Goal: Information Seeking & Learning: Learn about a topic

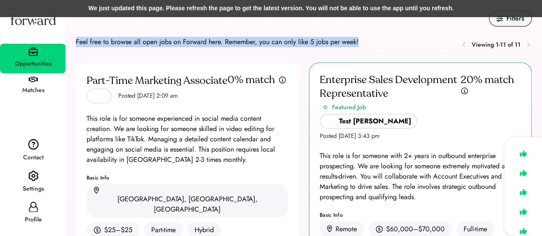
click at [370, 38] on div "Viewing 1-11 of 11" at bounding box center [445, 44] width 173 height 15
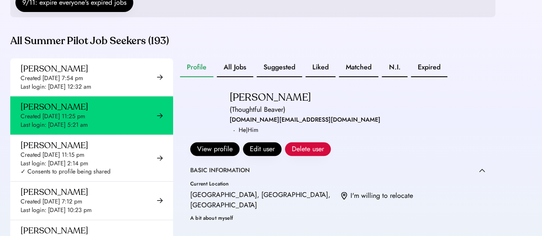
scroll to position [197, 0]
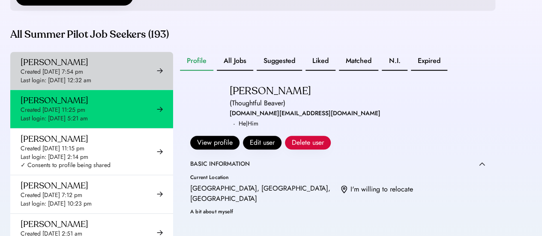
click at [76, 85] on div "Last login: [DATE] 12:32 am" at bounding box center [56, 80] width 71 height 9
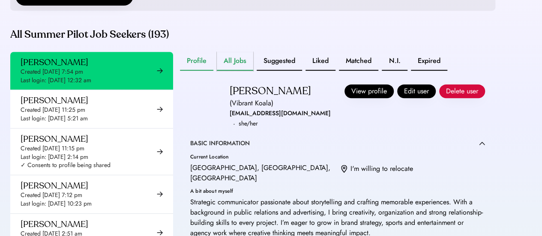
click at [234, 71] on button "All Jobs" at bounding box center [235, 61] width 36 height 19
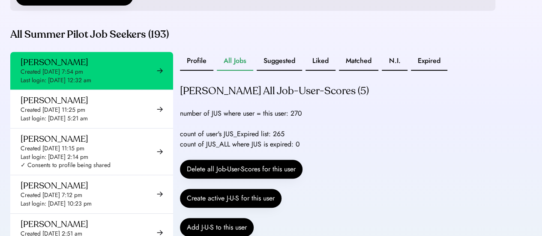
scroll to position [192, 0]
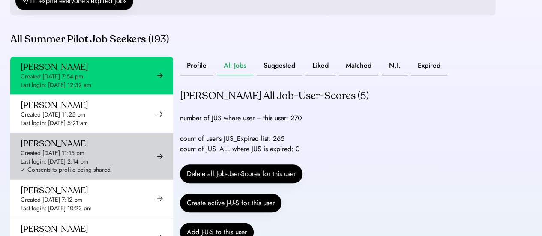
click at [74, 158] on div "Created May 9, 2025 11:15 pm" at bounding box center [53, 153] width 64 height 9
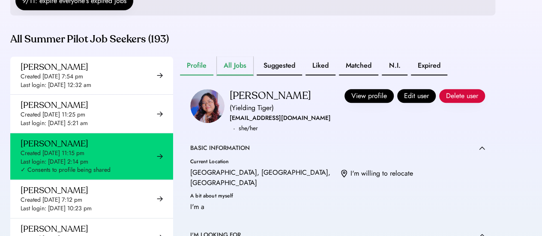
click at [222, 75] on button "All Jobs" at bounding box center [235, 66] width 36 height 19
